Goal: Information Seeking & Learning: Learn about a topic

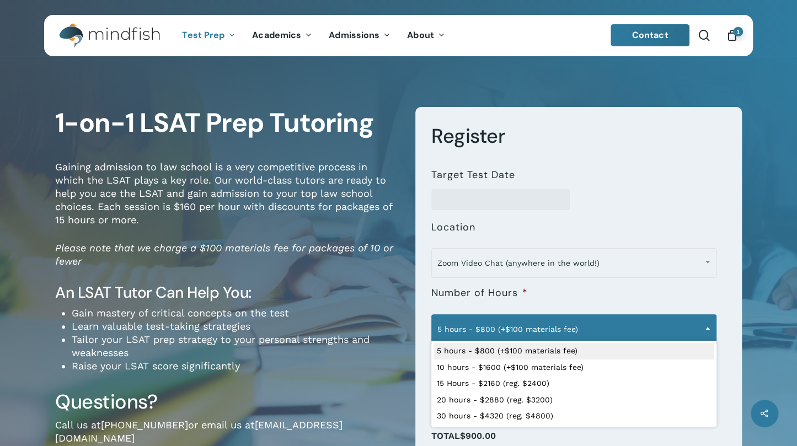
click at [523, 327] on span "5 hours - $800 (+$100 materials fee)" at bounding box center [574, 329] width 284 height 23
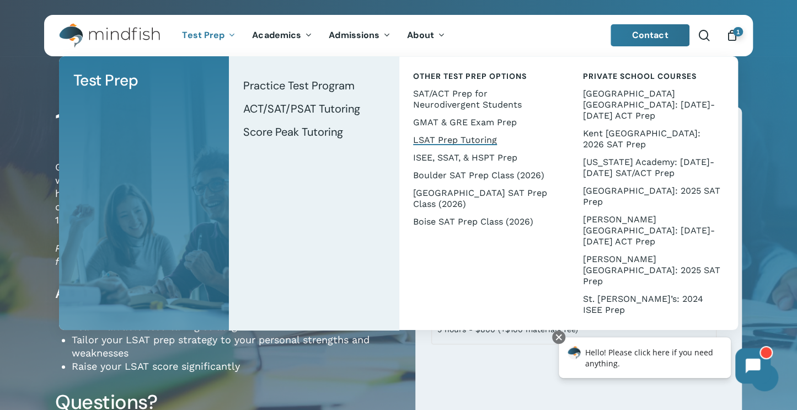
click at [213, 33] on span "Test Prep" at bounding box center [203, 35] width 42 height 12
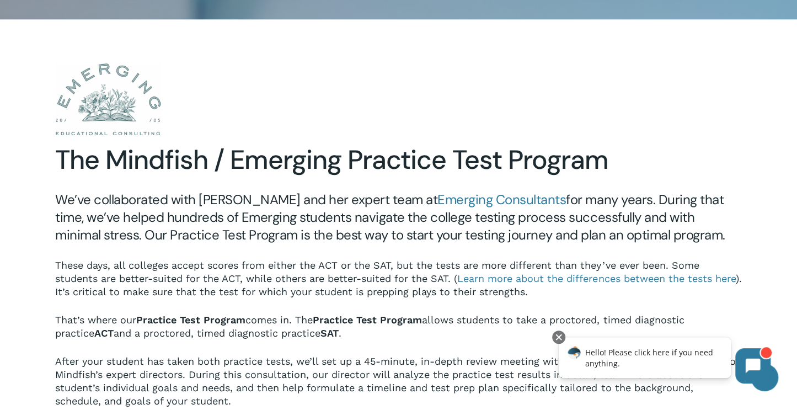
scroll to position [551, 0]
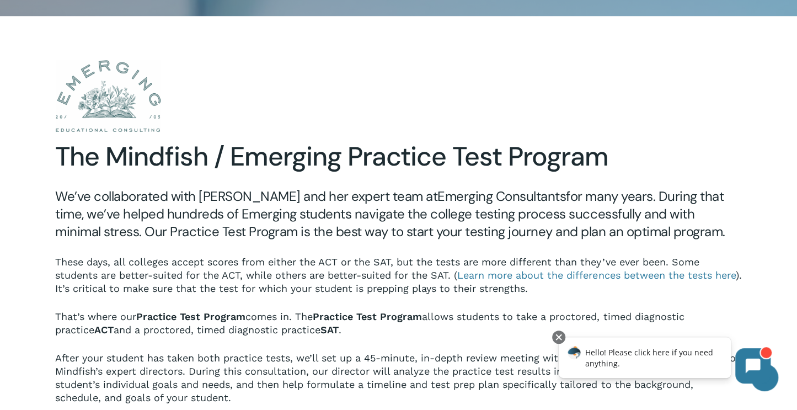
click at [475, 198] on link "Emerging Consultants" at bounding box center [501, 195] width 128 height 17
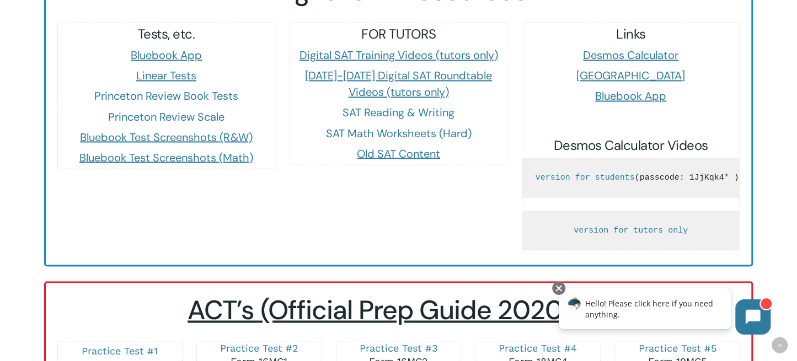
scroll to position [992, 0]
